Goal: Task Accomplishment & Management: Complete application form

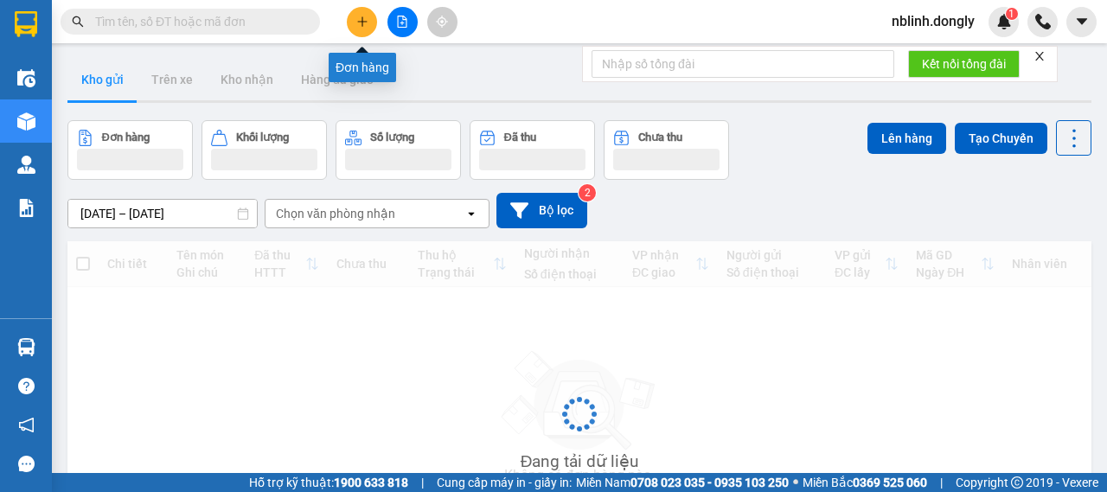
click at [368, 29] on button at bounding box center [362, 22] width 30 height 30
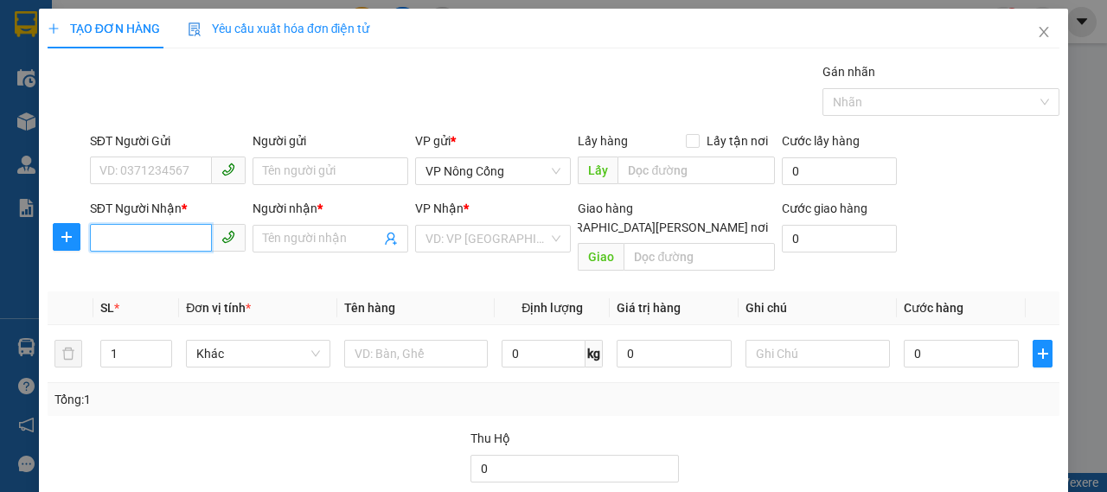
click at [138, 233] on input "SĐT Người Nhận *" at bounding box center [151, 238] width 122 height 28
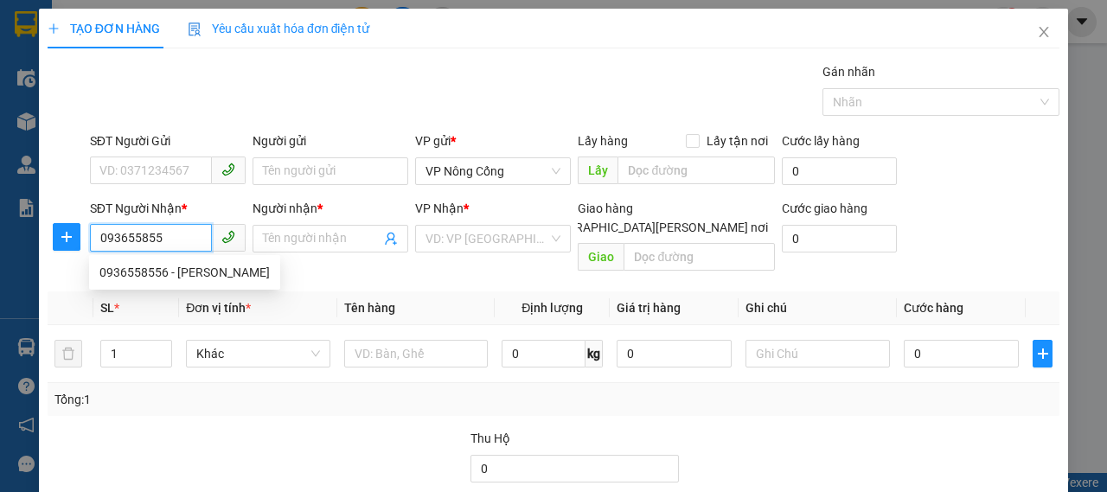
type input "0936558556"
click at [161, 268] on div "0936558556 - [PERSON_NAME]" at bounding box center [184, 272] width 170 height 19
type input "thành"
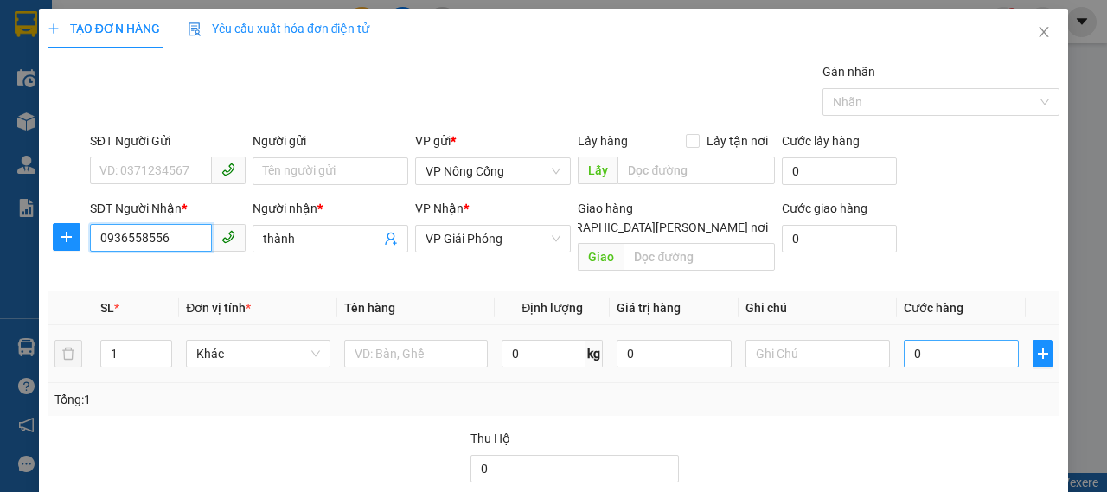
type input "0936558556"
click at [923, 340] on input "0" at bounding box center [961, 354] width 115 height 28
type input "5"
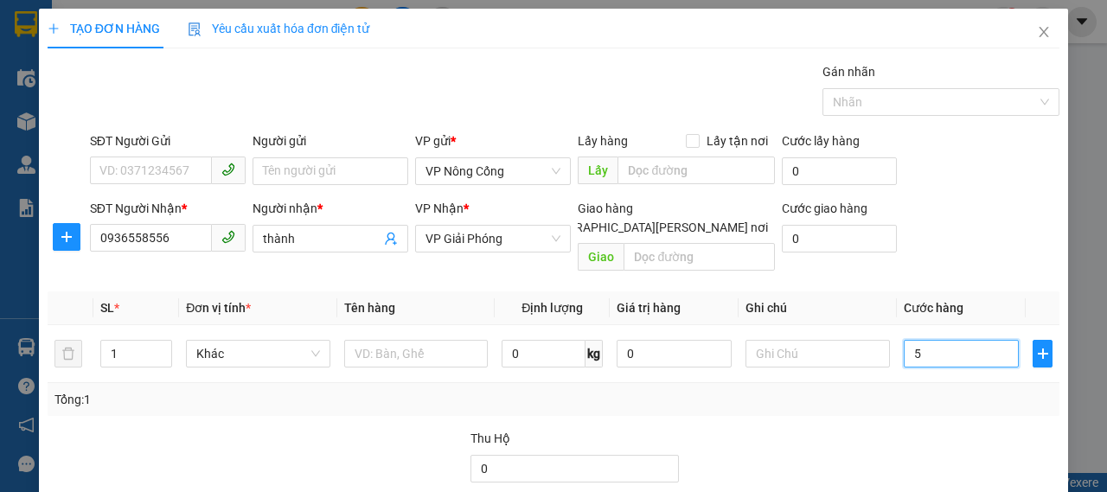
type input "50"
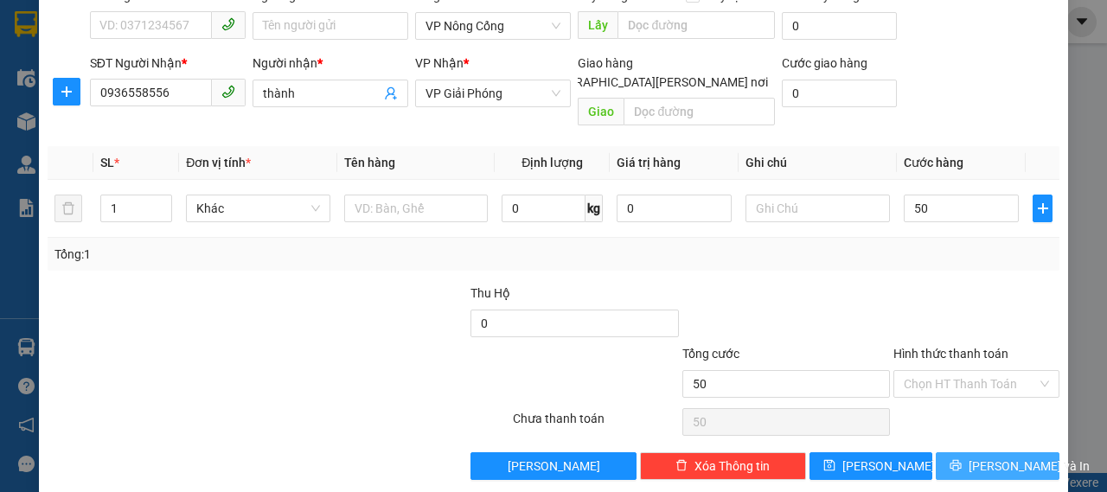
type input "50.000"
click at [992, 457] on span "[PERSON_NAME] và In" at bounding box center [1029, 466] width 121 height 19
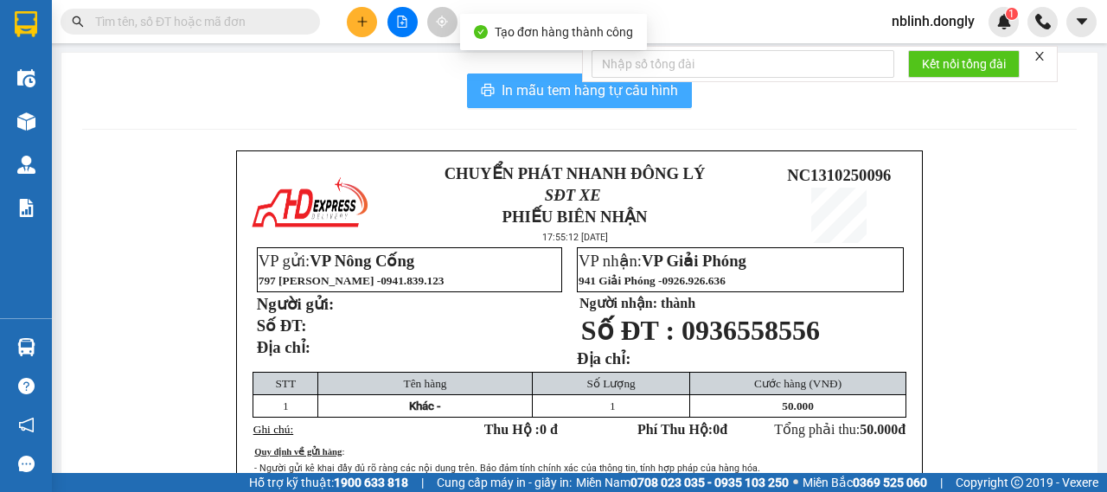
click at [514, 95] on span "In mẫu tem hàng tự cấu hình" at bounding box center [590, 91] width 176 height 22
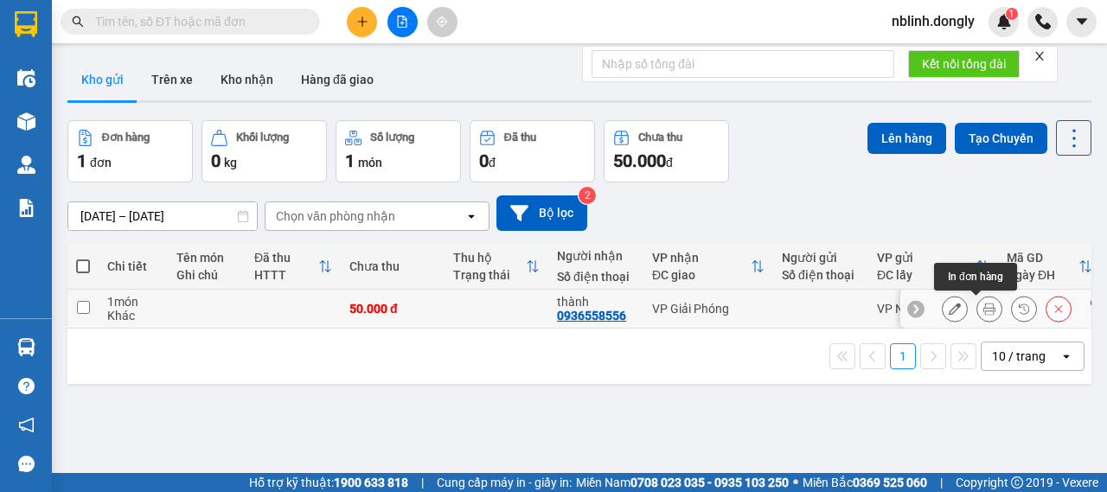
click at [984, 307] on icon at bounding box center [990, 309] width 12 height 12
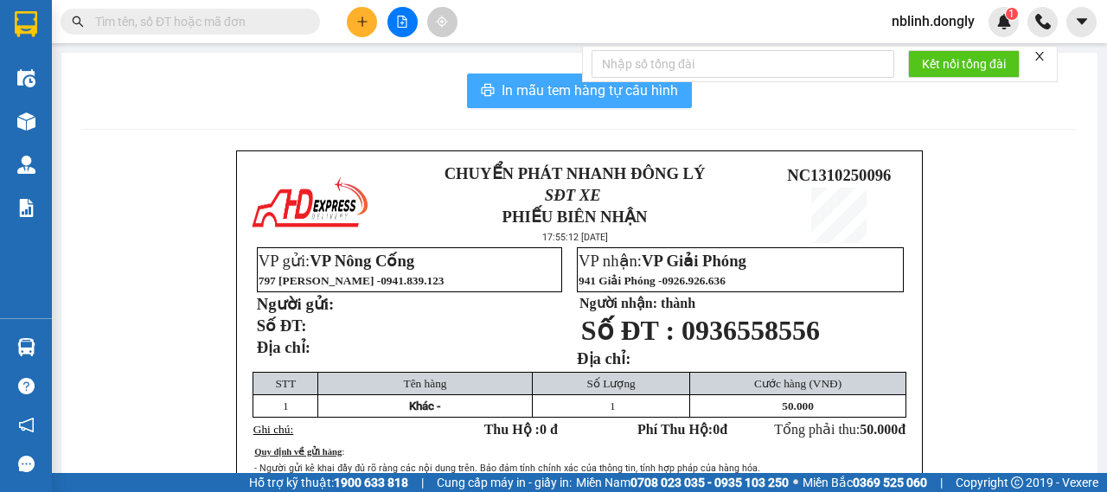
click at [564, 99] on span "In mẫu tem hàng tự cấu hình" at bounding box center [590, 91] width 176 height 22
